Goal: Navigation & Orientation: Find specific page/section

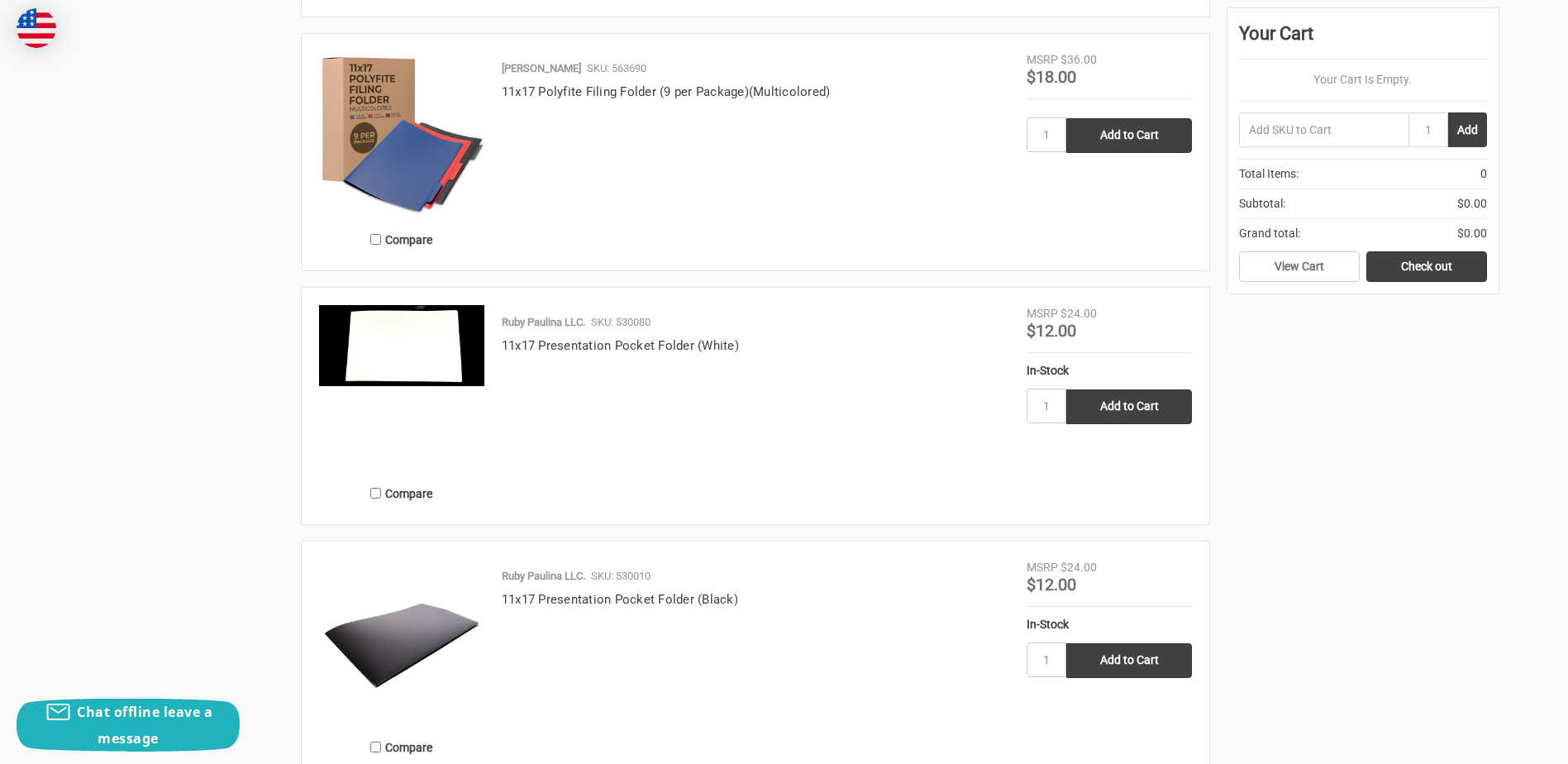
scroll to position [2977, 0]
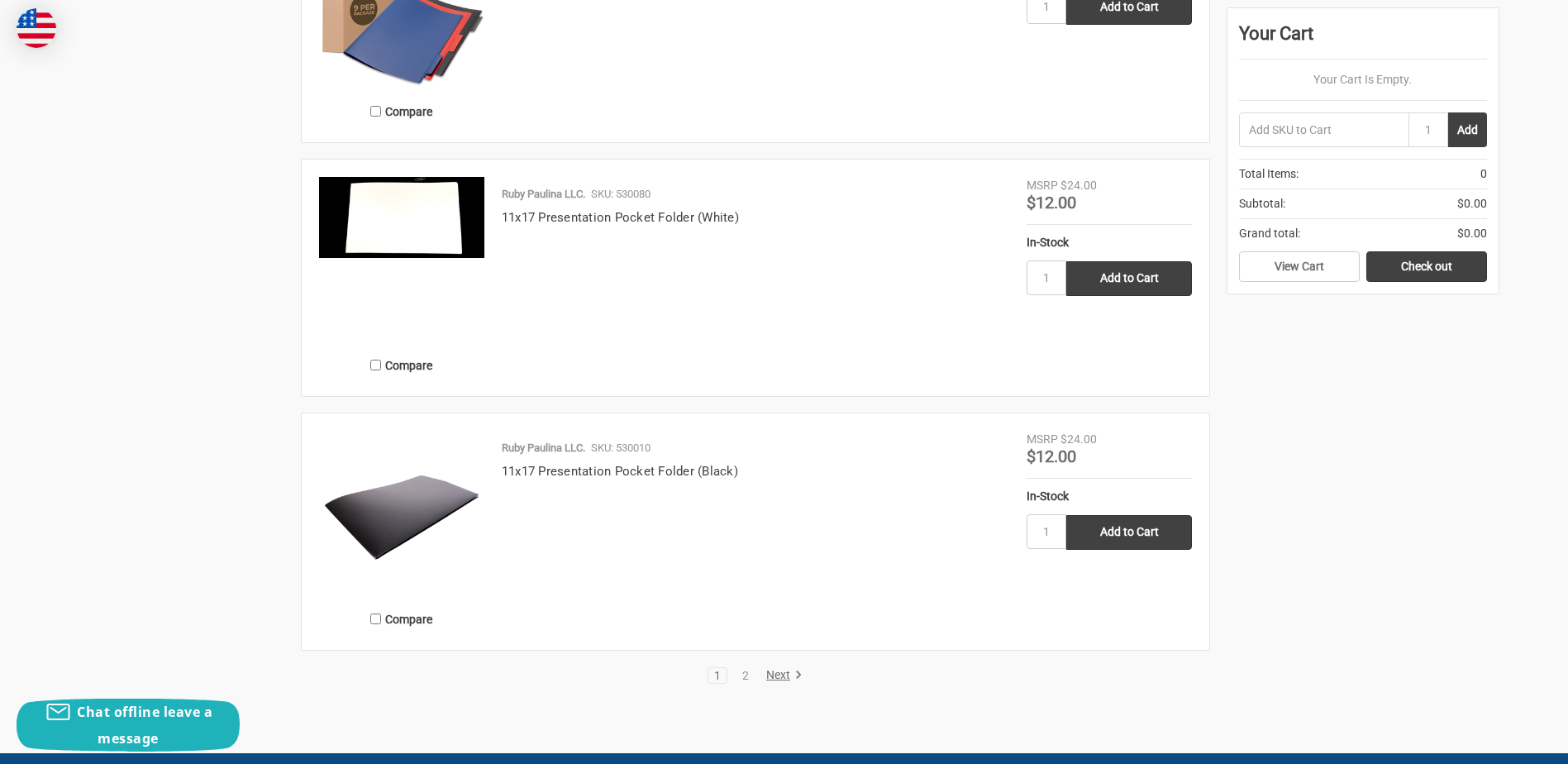
click at [777, 677] on link "Next" at bounding box center [781, 676] width 42 height 15
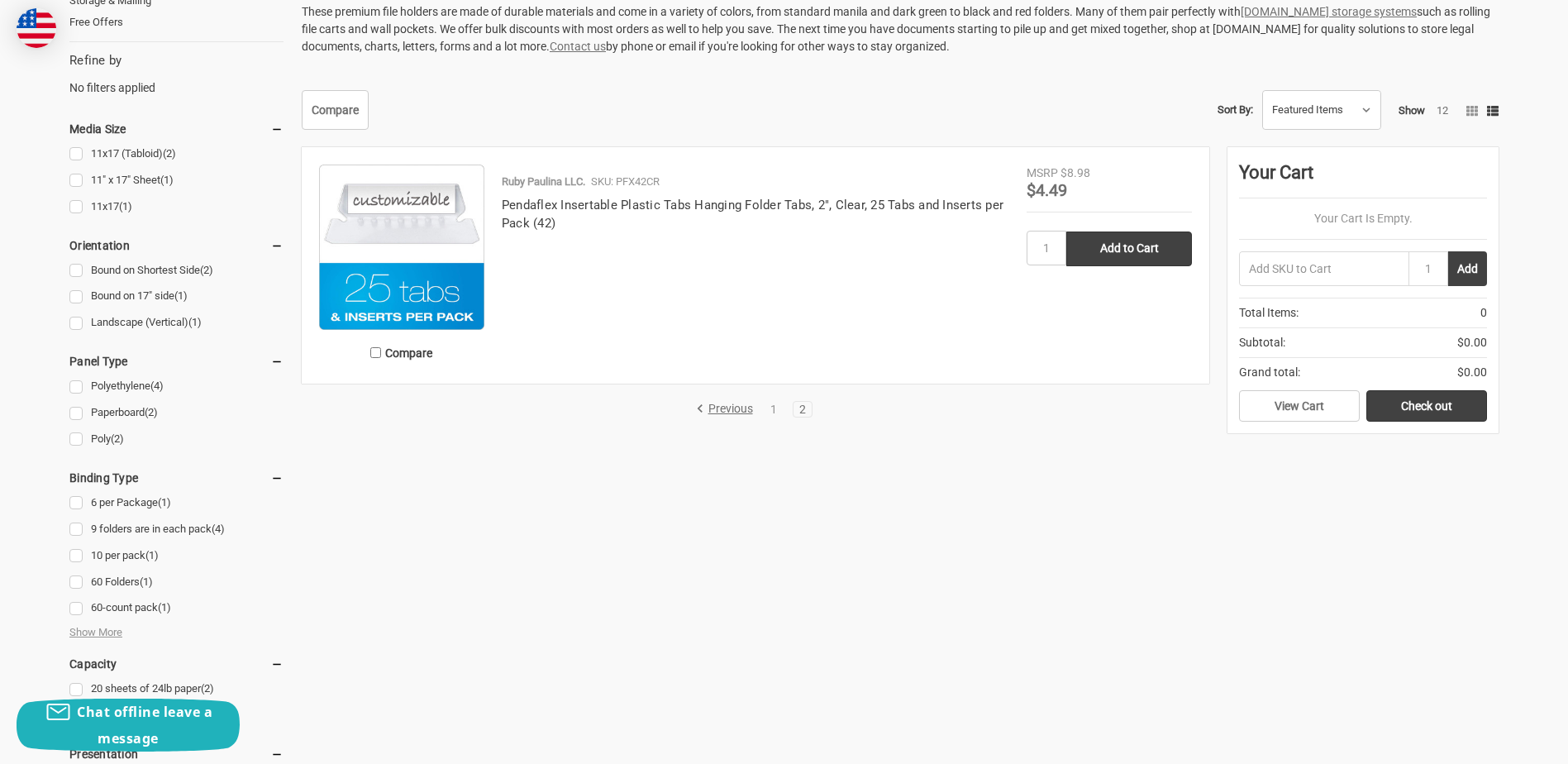
scroll to position [497, 0]
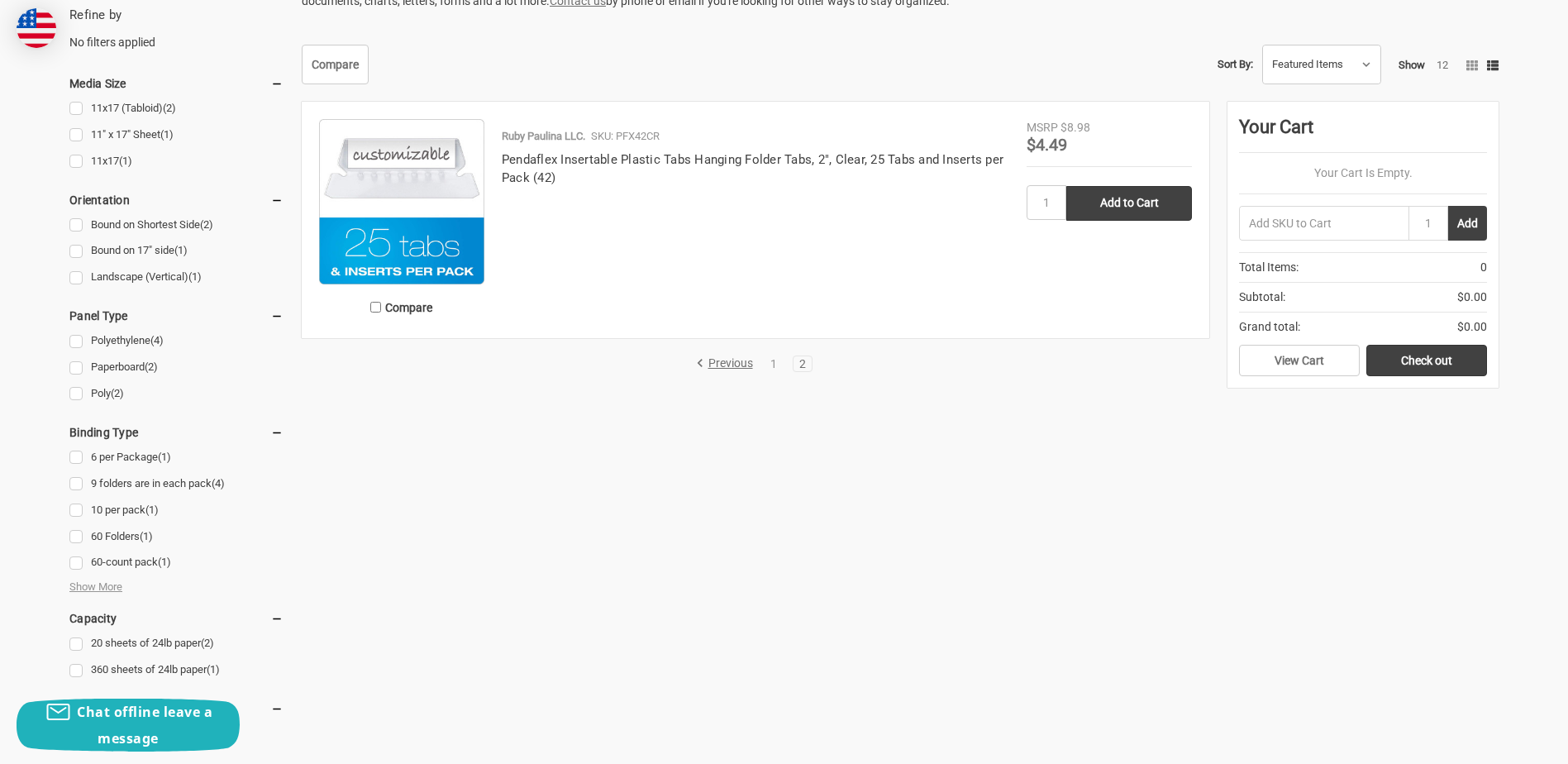
click at [725, 363] on link "Previous" at bounding box center [727, 364] width 62 height 15
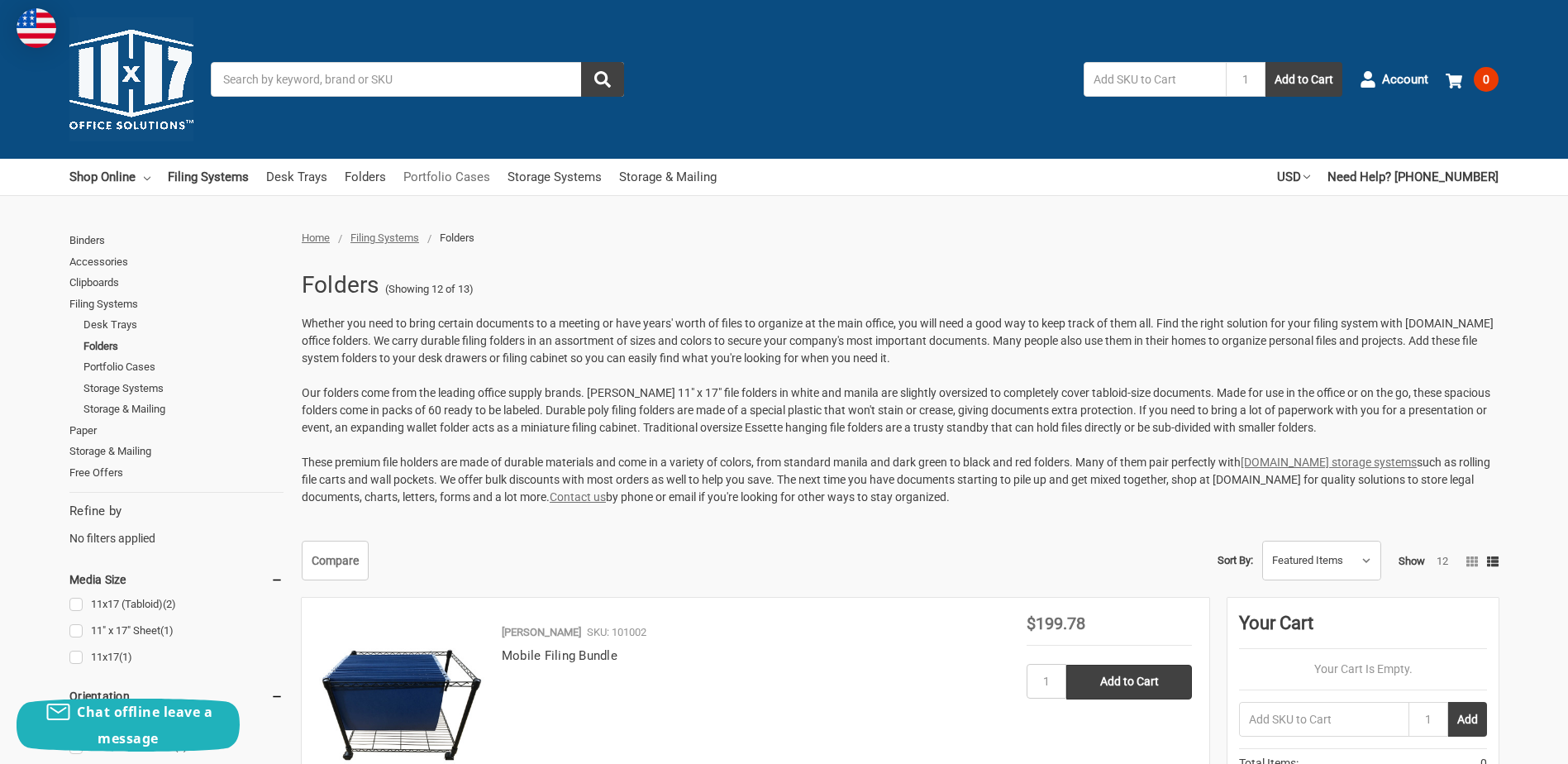
click at [434, 172] on link "Portfolio Cases" at bounding box center [446, 177] width 87 height 37
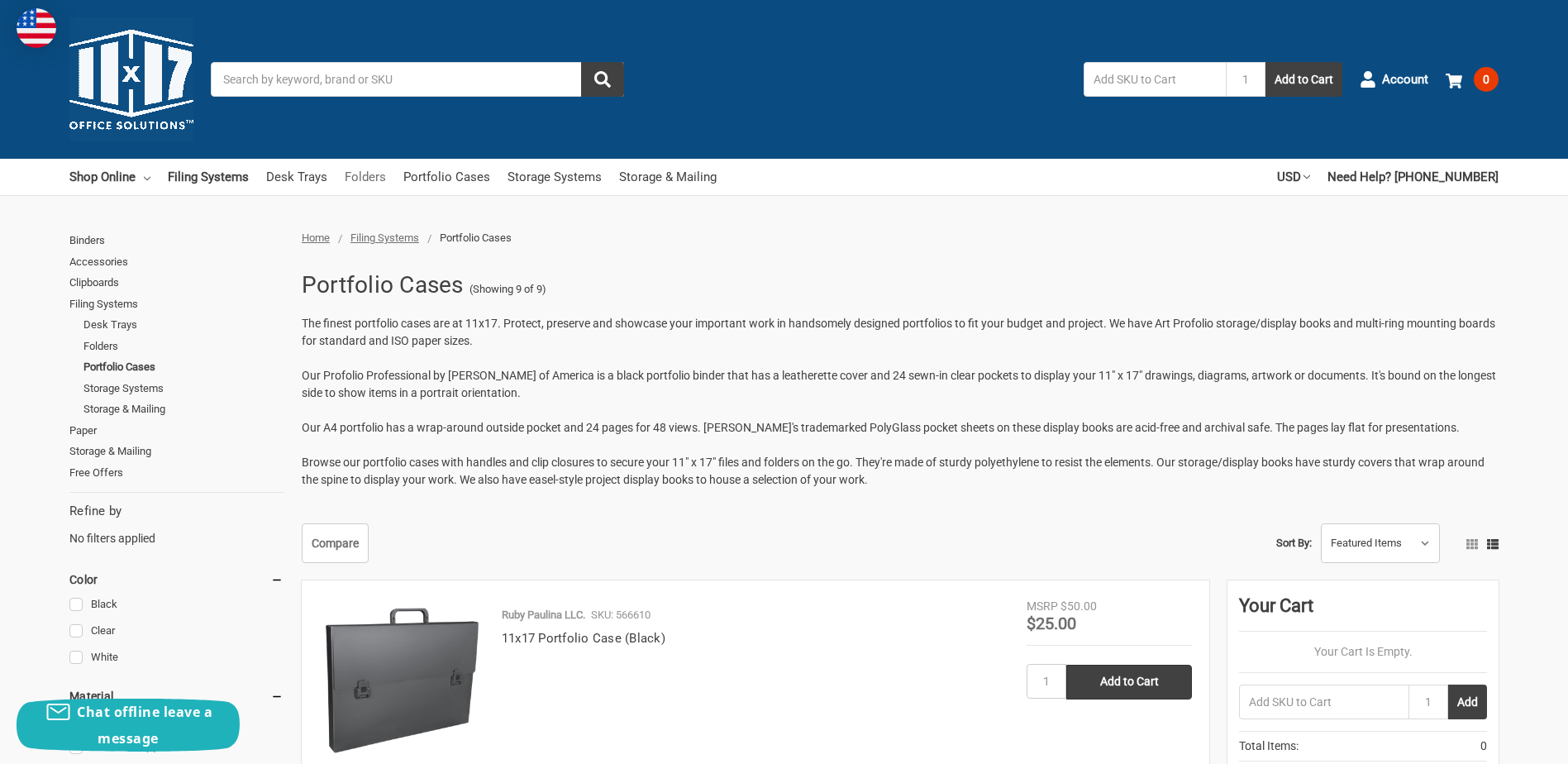
click at [354, 175] on link "Folders" at bounding box center [366, 177] width 42 height 37
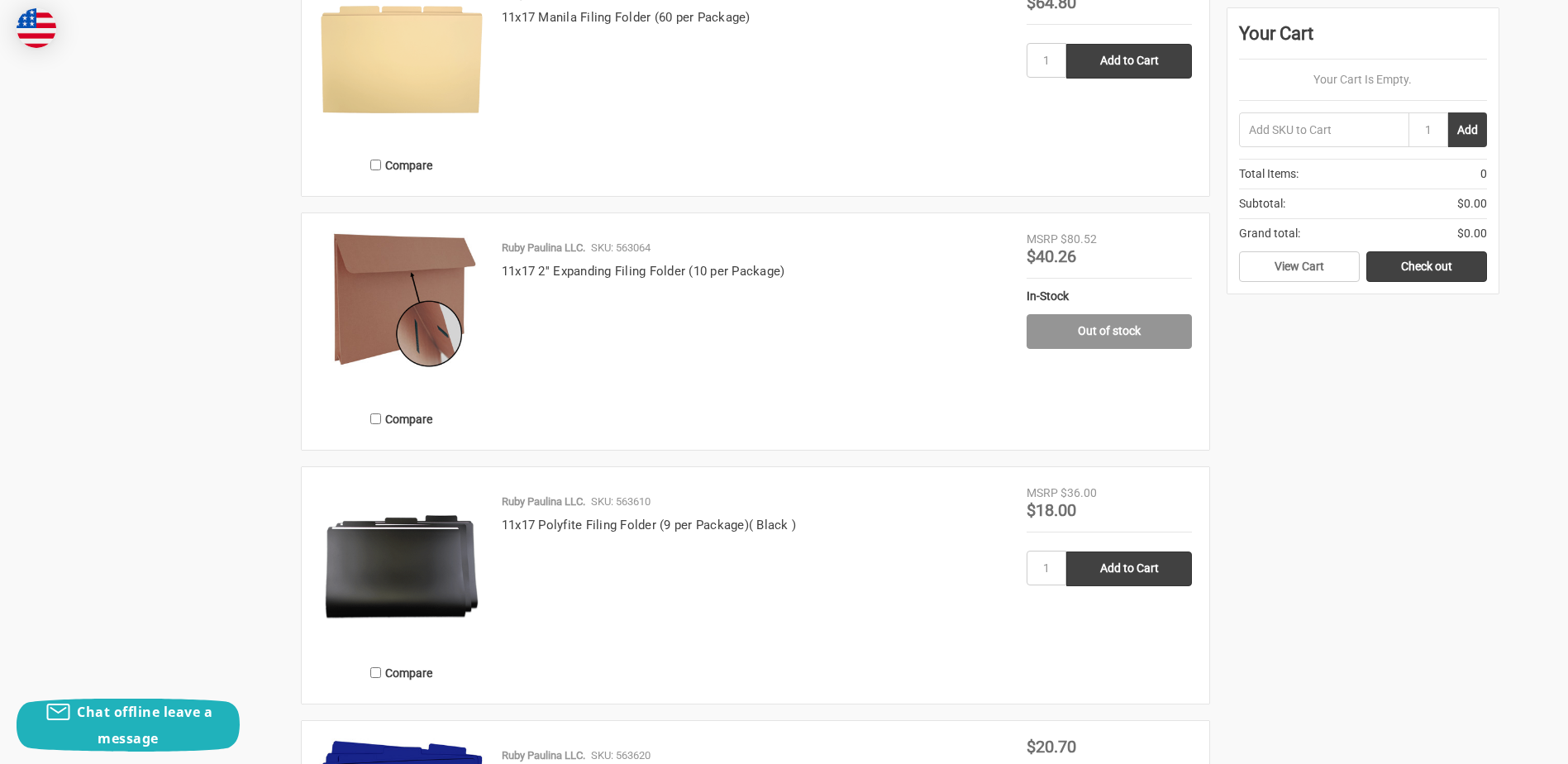
scroll to position [1571, 0]
